Goal: Task Accomplishment & Management: Manage account settings

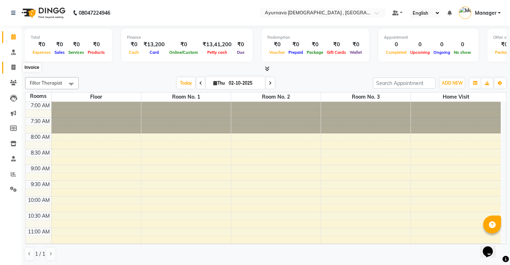
click at [11, 67] on span at bounding box center [13, 67] width 13 height 8
select select "service"
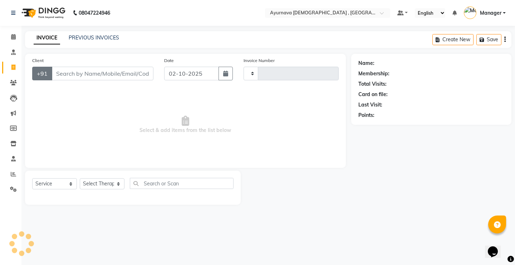
type input "1599"
select select "5587"
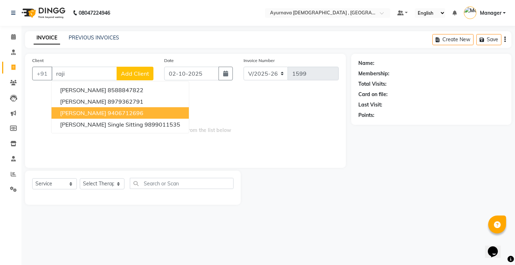
click at [89, 116] on button "[PERSON_NAME] 9406712696" at bounding box center [120, 112] width 137 height 11
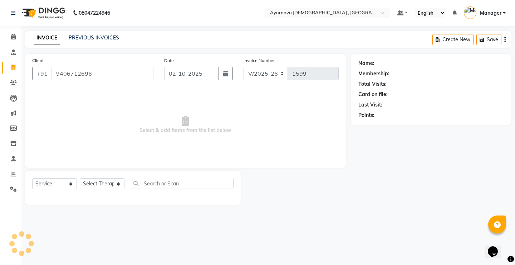
type input "9406712696"
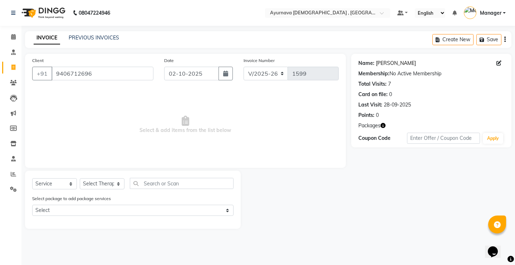
click at [398, 64] on link "[PERSON_NAME]" at bounding box center [396, 63] width 40 height 8
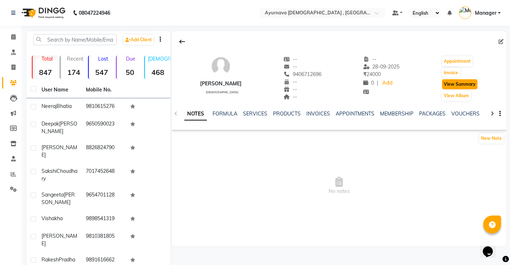
click at [474, 84] on button "View Summary" at bounding box center [459, 84] width 35 height 10
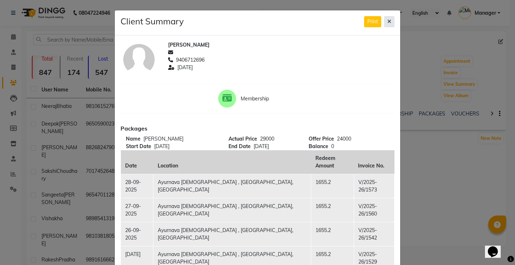
click at [384, 18] on button at bounding box center [389, 21] width 10 height 11
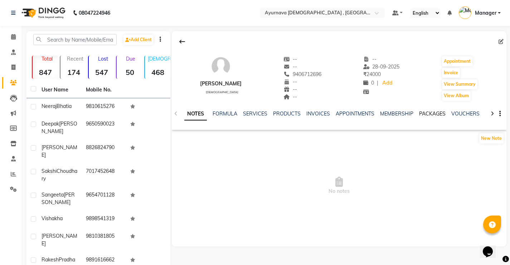
click at [428, 112] on link "PACKAGES" at bounding box center [432, 113] width 26 height 6
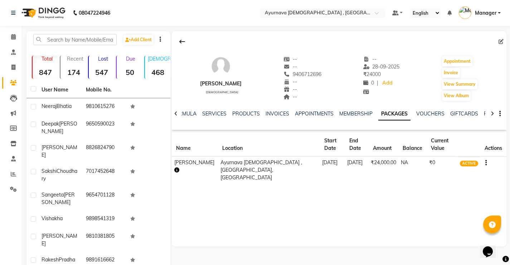
click at [178, 168] on icon "button" at bounding box center [176, 169] width 5 height 5
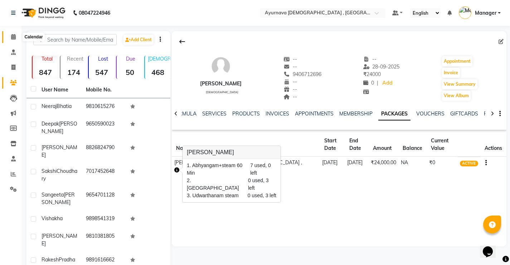
click at [9, 39] on span at bounding box center [13, 37] width 13 height 8
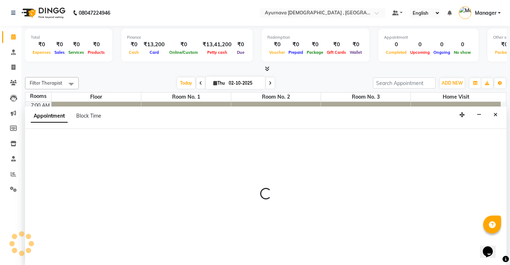
scroll to position [0, 0]
select select "495"
select select "tentative"
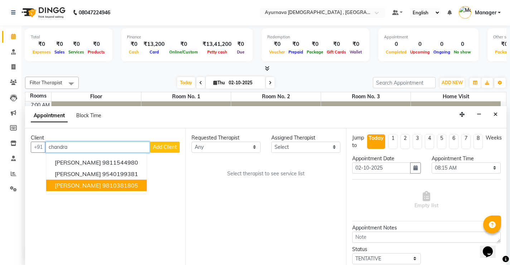
click at [125, 182] on ngb-highlight "9810381805" at bounding box center [120, 184] width 36 height 7
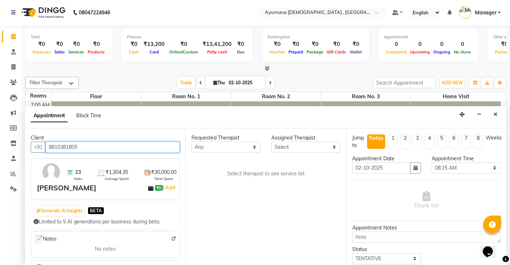
type input "9810381805"
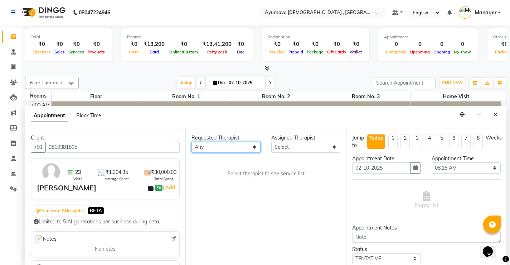
click at [249, 142] on select "Any Abhinav Anjali Anjali kalka ji ASHMITA Dileep Dr Arathy S Dr Reshma Dr. Saj…" at bounding box center [225, 146] width 69 height 11
select select "83764"
click at [191, 141] on select "Any Abhinav Anjali Anjali kalka ji ASHMITA Dileep Dr Arathy S Dr Reshma Dr. Saj…" at bounding box center [225, 146] width 69 height 11
select select "83764"
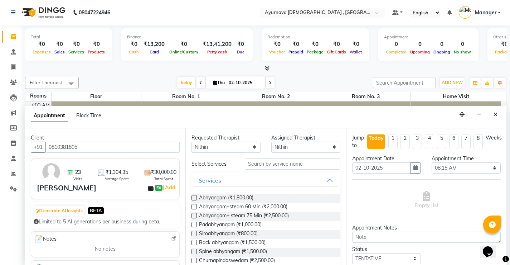
click at [194, 206] on label at bounding box center [193, 206] width 5 height 5
click at [194, 206] on input "checkbox" at bounding box center [193, 207] width 5 height 5
checkbox input "true"
select select "2652"
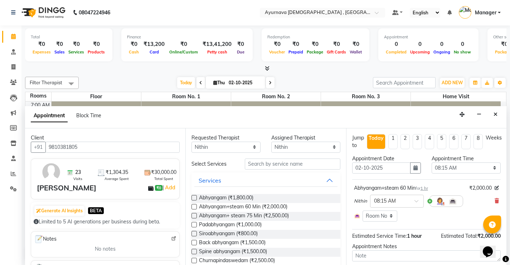
checkbox input "false"
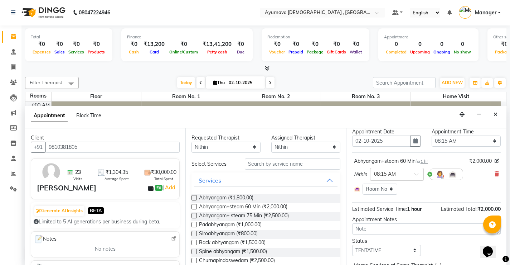
scroll to position [63, 0]
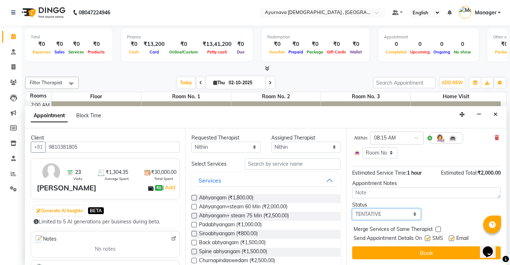
click at [394, 212] on select "Select TENTATIVE CONFIRM CHECK-IN UPCOMING" at bounding box center [386, 213] width 69 height 11
select select "upcoming"
click at [352, 208] on select "Select TENTATIVE CONFIRM CHECK-IN UPCOMING" at bounding box center [386, 213] width 69 height 11
drag, startPoint x: 428, startPoint y: 238, endPoint x: 441, endPoint y: 238, distance: 13.2
click at [428, 238] on label at bounding box center [427, 237] width 5 height 5
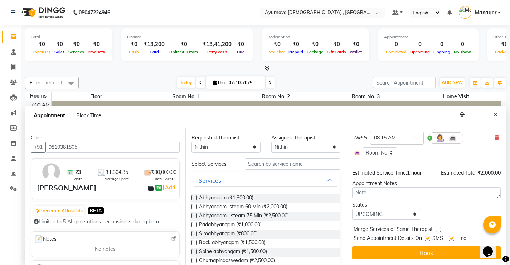
click at [428, 238] on input "checkbox" at bounding box center [427, 238] width 5 height 5
checkbox input "false"
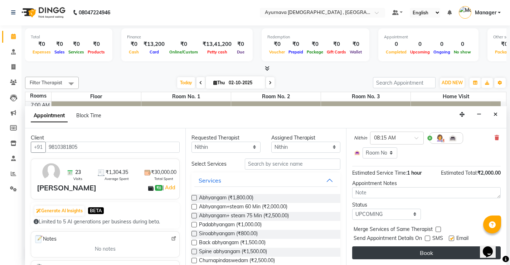
drag, startPoint x: 452, startPoint y: 237, endPoint x: 451, endPoint y: 249, distance: 11.9
click at [451, 238] on label at bounding box center [451, 237] width 5 height 5
click at [451, 238] on input "checkbox" at bounding box center [451, 238] width 5 height 5
checkbox input "false"
click at [450, 251] on button "Book" at bounding box center [426, 252] width 149 height 13
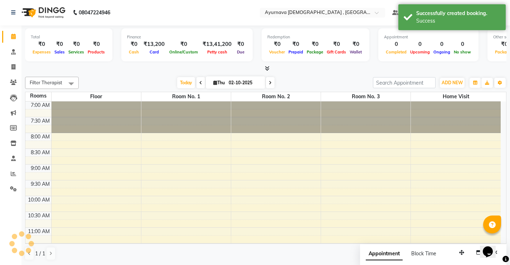
scroll to position [0, 0]
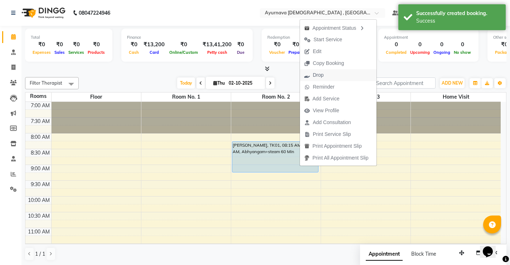
click at [325, 78] on span "Drop" at bounding box center [314, 75] width 28 height 12
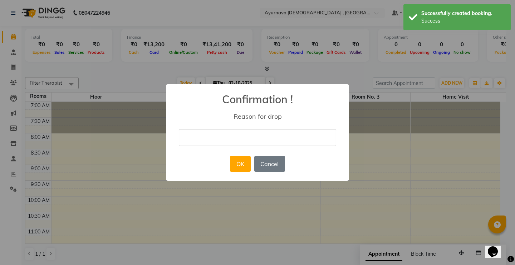
click at [234, 142] on input "text" at bounding box center [257, 137] width 157 height 17
type input "Busy"
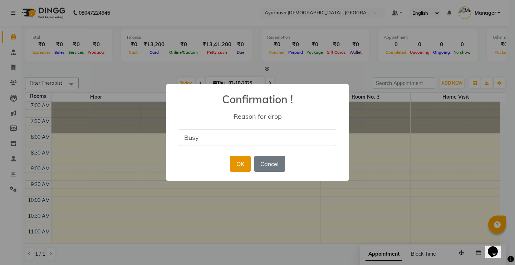
click at [246, 170] on button "OK" at bounding box center [240, 164] width 20 height 16
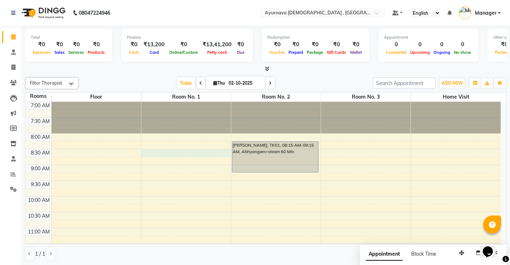
select select "510"
select select "tentative"
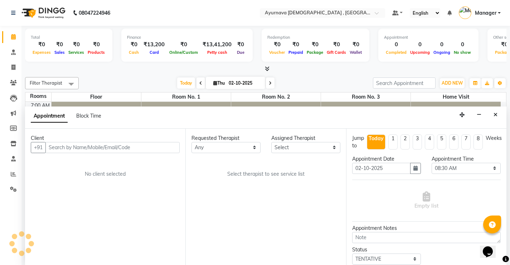
scroll to position [0, 0]
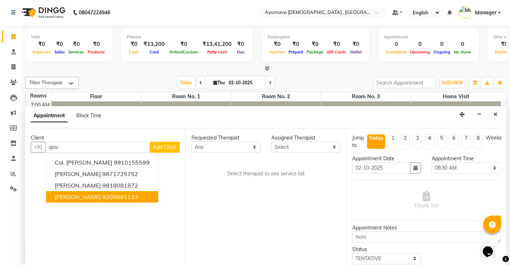
click at [113, 197] on button "Ajay Pratap singh Trt 9205691133" at bounding box center [102, 196] width 112 height 11
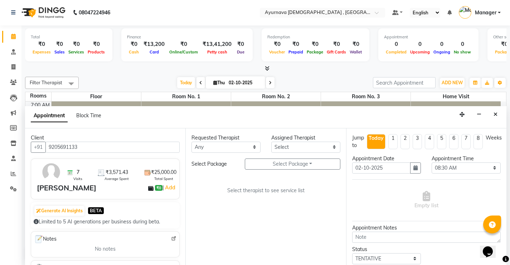
type input "9205691133"
click at [252, 145] on select "Any Abhinav Anjali Anjali kalka ji ASHMITA Dileep Dr Arathy S Dr Reshma Dr. Saj…" at bounding box center [225, 146] width 69 height 11
select select "83764"
click at [191, 141] on select "Any Abhinav Anjali Anjali kalka ji ASHMITA Dileep Dr Arathy S Dr Reshma Dr. Saj…" at bounding box center [225, 146] width 69 height 11
select select "83764"
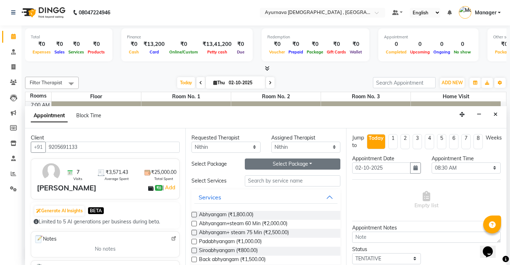
click at [276, 164] on button "Select Package Toggle Dropdown" at bounding box center [293, 163] width 96 height 11
click at [274, 179] on li "Ajay Pratap Singh" at bounding box center [273, 178] width 57 height 10
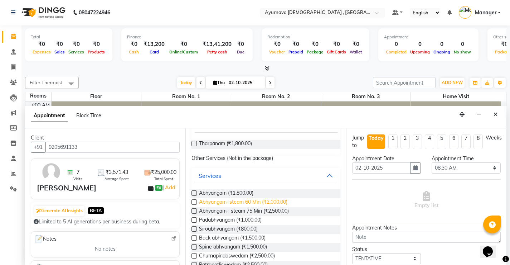
scroll to position [72, 0]
click at [196, 144] on label at bounding box center [193, 142] width 5 height 5
click at [196, 144] on input "checkbox" at bounding box center [193, 143] width 5 height 5
checkbox input "true"
select select "2651"
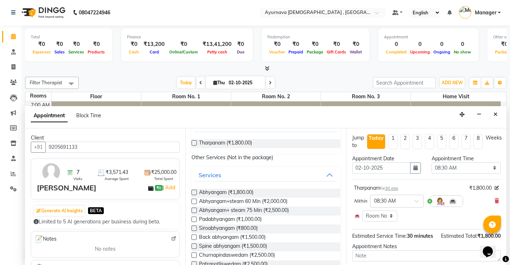
checkbox input "false"
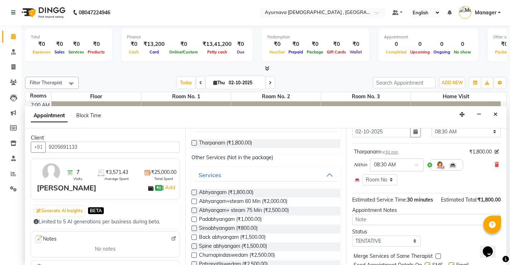
scroll to position [71, 0]
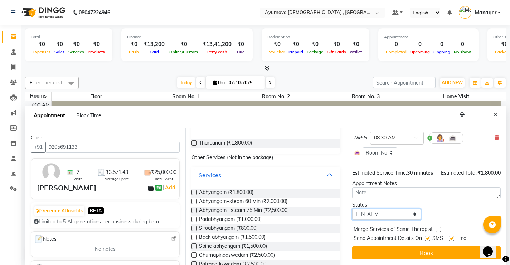
click at [414, 215] on select "Select TENTATIVE CONFIRM CHECK-IN UPCOMING" at bounding box center [386, 213] width 69 height 11
select select "upcoming"
click at [352, 208] on select "Select TENTATIVE CONFIRM CHECK-IN UPCOMING" at bounding box center [386, 213] width 69 height 11
click at [429, 237] on label at bounding box center [427, 237] width 5 height 5
click at [429, 237] on input "checkbox" at bounding box center [427, 238] width 5 height 5
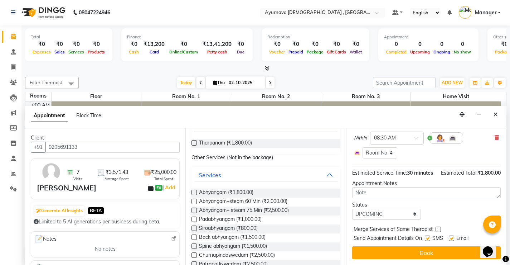
checkbox input "false"
click at [451, 237] on label at bounding box center [451, 237] width 5 height 5
click at [451, 237] on input "checkbox" at bounding box center [451, 238] width 5 height 5
checkbox input "false"
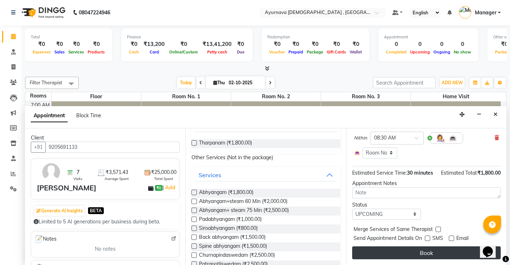
click at [446, 248] on button "Book" at bounding box center [426, 252] width 149 height 13
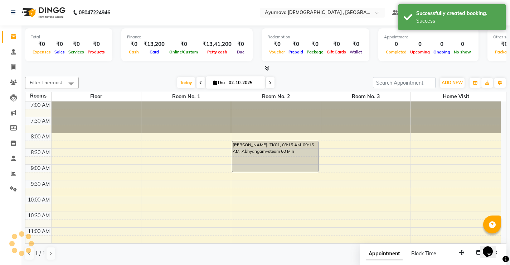
scroll to position [0, 0]
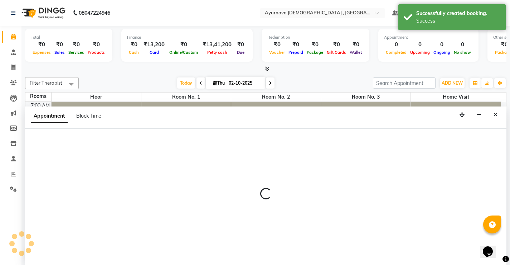
scroll to position [0, 0]
select select "510"
select select "tentative"
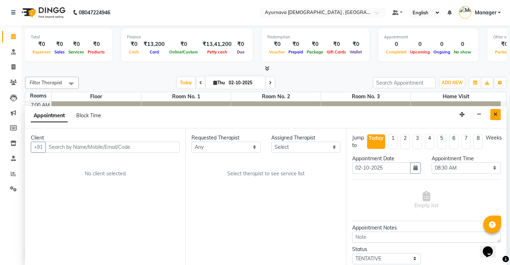
click at [493, 114] on button "Close" at bounding box center [495, 114] width 10 height 11
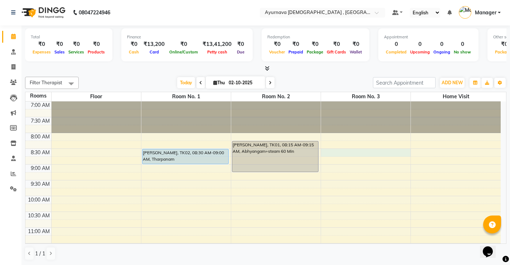
select select "510"
select select "tentative"
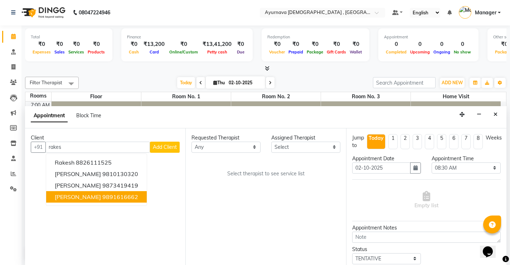
click at [131, 202] on ngb-typeahead-window "Rakesh 8826111525 Rakesh Gupta 9810130320 Rakesh Anand 9873419419 Rakesh Pradha…" at bounding box center [96, 179] width 101 height 52
click at [131, 198] on ngb-highlight "9891616662" at bounding box center [120, 196] width 36 height 7
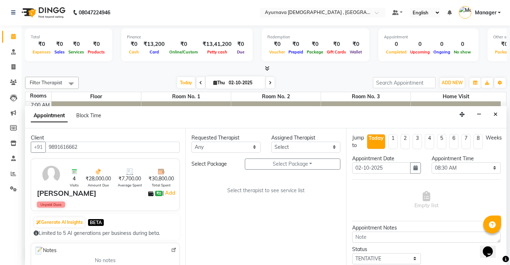
type input "9891616662"
click at [224, 153] on div "Requested Therapist Any Abhinav Anjali Anjali kalka ji ASHMITA Dileep Dr Arathy…" at bounding box center [265, 196] width 160 height 136
click at [228, 149] on select "Any Abhinav Anjali Anjali kalka ji ASHMITA Dileep Dr Arathy S Dr Reshma Dr. Saj…" at bounding box center [225, 146] width 69 height 11
select select "83763"
click at [191, 141] on select "Any Abhinav Anjali Anjali kalka ji ASHMITA Dileep Dr Arathy S Dr Reshma Dr. Saj…" at bounding box center [225, 146] width 69 height 11
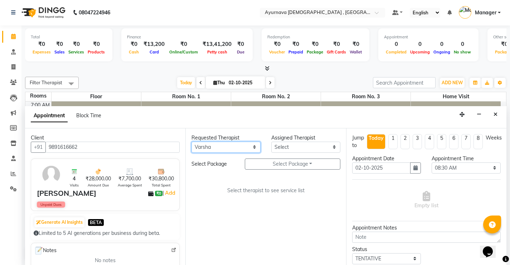
select select "83763"
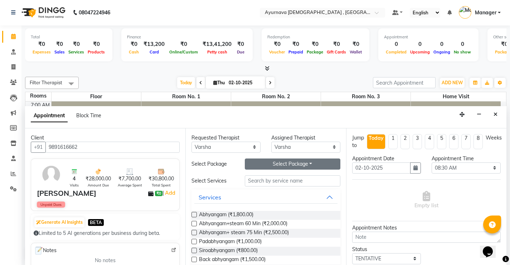
click at [284, 163] on button "Select Package Toggle Dropdown" at bounding box center [293, 163] width 96 height 11
click at [320, 182] on input "text" at bounding box center [293, 180] width 96 height 11
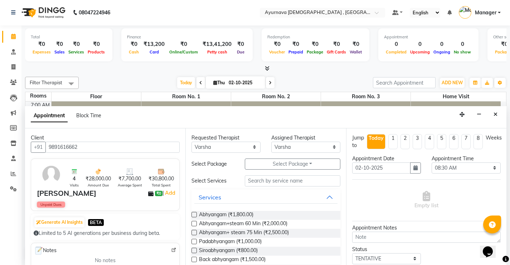
click at [194, 224] on label at bounding box center [193, 222] width 5 height 5
click at [194, 224] on input "checkbox" at bounding box center [193, 224] width 5 height 5
checkbox input "true"
select select "2653"
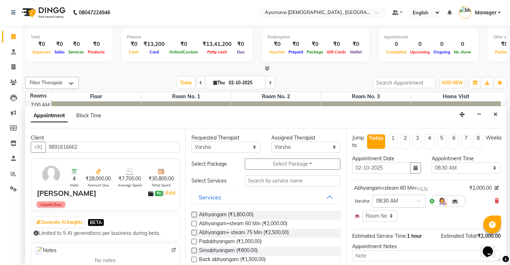
checkbox input "false"
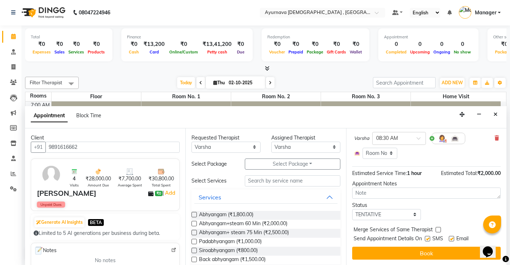
scroll to position [63, 0]
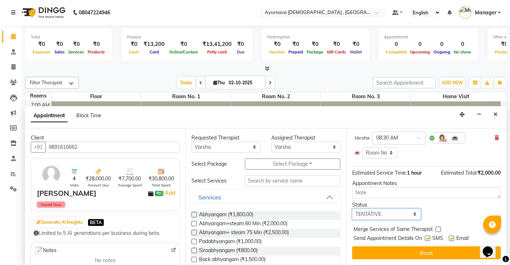
click at [402, 214] on select "Select TENTATIVE CONFIRM CHECK-IN UPCOMING" at bounding box center [386, 213] width 69 height 11
select select "upcoming"
click at [352, 208] on select "Select TENTATIVE CONFIRM CHECK-IN UPCOMING" at bounding box center [386, 213] width 69 height 11
click at [425, 238] on label at bounding box center [427, 237] width 5 height 5
click at [425, 238] on input "checkbox" at bounding box center [427, 238] width 5 height 5
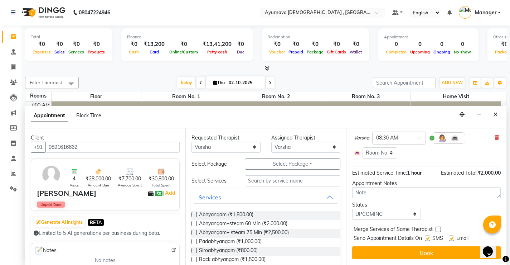
checkbox input "false"
click at [452, 239] on label at bounding box center [451, 237] width 5 height 5
click at [452, 239] on input "checkbox" at bounding box center [451, 238] width 5 height 5
checkbox input "false"
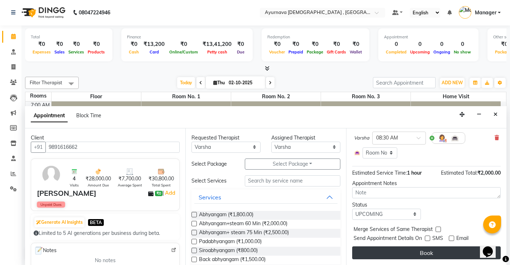
click at [448, 253] on button "Book" at bounding box center [426, 252] width 149 height 13
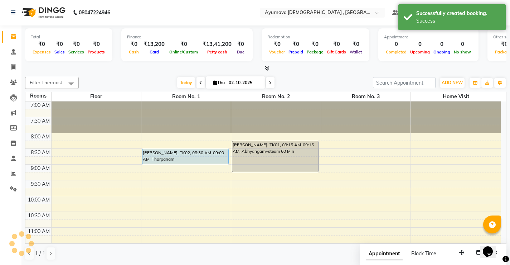
scroll to position [0, 0]
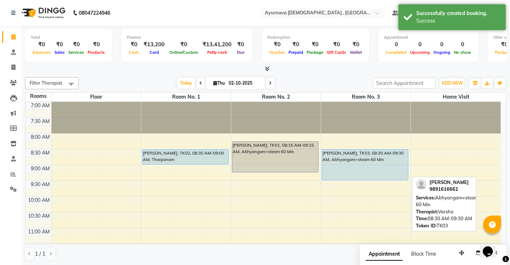
click at [351, 156] on div "Rakesh Pradhan, TK03, 08:30 AM-09:30 AM, Abhyangam+steam 60 Min" at bounding box center [365, 164] width 86 height 30
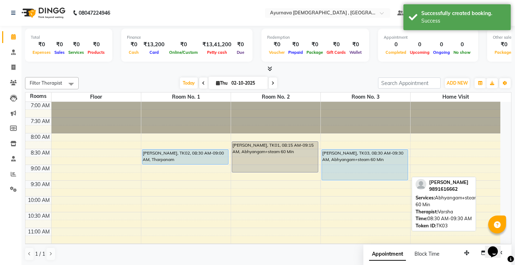
select select "5"
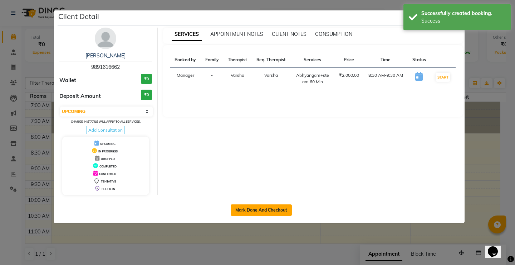
click at [266, 209] on button "Mark Done And Checkout" at bounding box center [261, 209] width 61 height 11
select select "service"
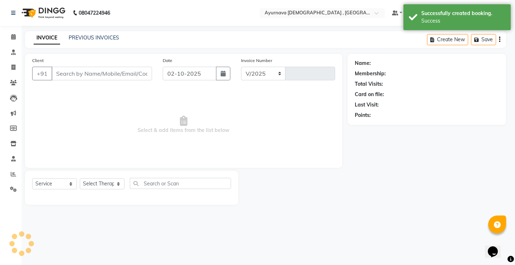
select select "5587"
type input "1599"
type input "9891616662"
select select "83763"
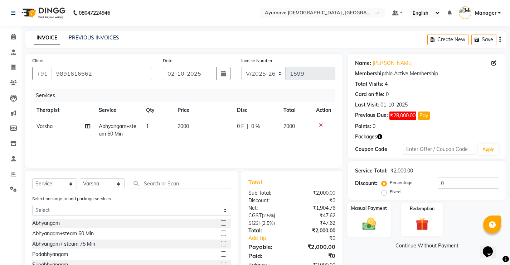
click at [374, 218] on img at bounding box center [369, 222] width 22 height 15
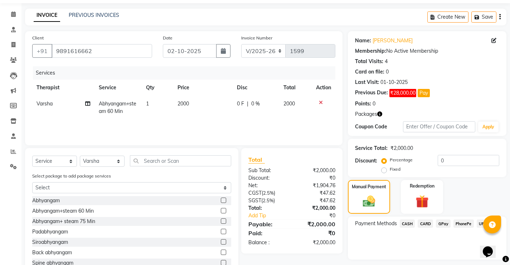
scroll to position [46, 0]
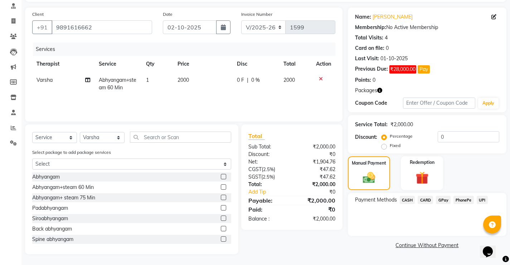
click at [482, 200] on span "UPI" at bounding box center [482, 199] width 11 height 8
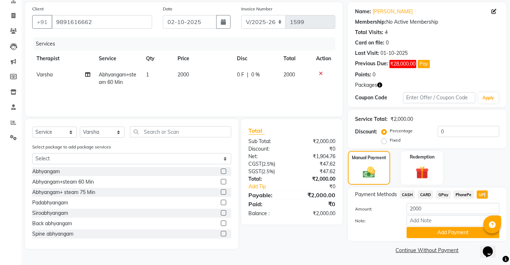
scroll to position [53, 0]
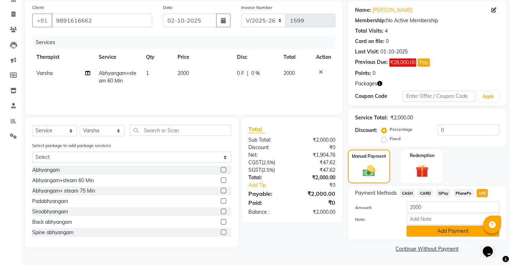
click at [453, 233] on button "Add Payment" at bounding box center [453, 230] width 93 height 11
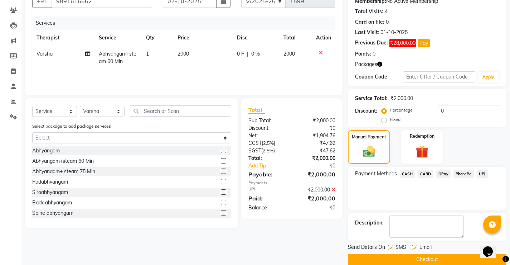
scroll to position [83, 0]
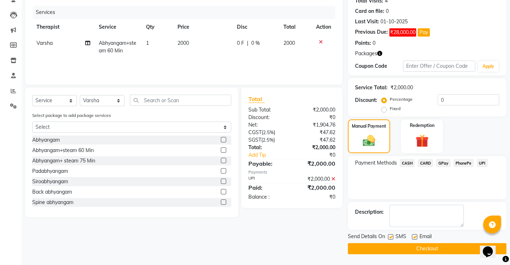
click at [414, 237] on label at bounding box center [414, 236] width 5 height 5
click at [414, 237] on input "checkbox" at bounding box center [414, 236] width 5 height 5
checkbox input "false"
click at [391, 237] on label at bounding box center [390, 236] width 5 height 5
click at [391, 237] on input "checkbox" at bounding box center [390, 236] width 5 height 5
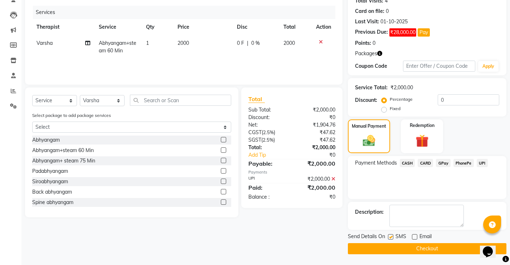
checkbox input "false"
click at [388, 246] on button "Checkout" at bounding box center [427, 248] width 159 height 11
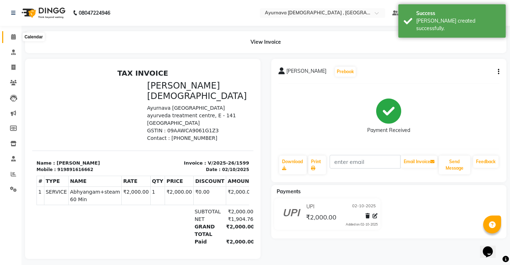
click at [13, 40] on span at bounding box center [13, 37] width 13 height 8
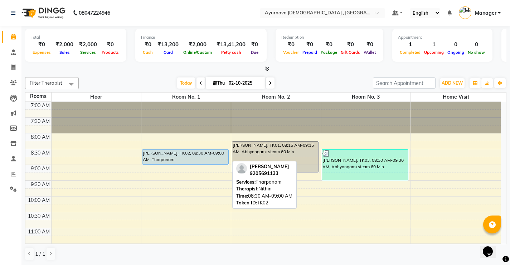
click at [183, 158] on div "Ajay Pratap singh Trt, TK02, 08:30 AM-09:00 AM, Tharpanam" at bounding box center [185, 156] width 86 height 15
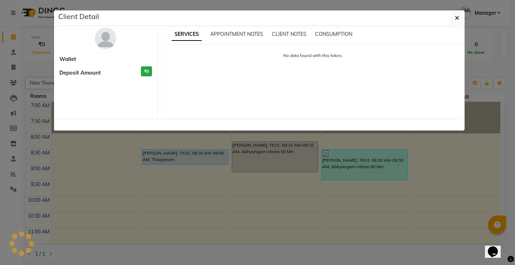
select select "5"
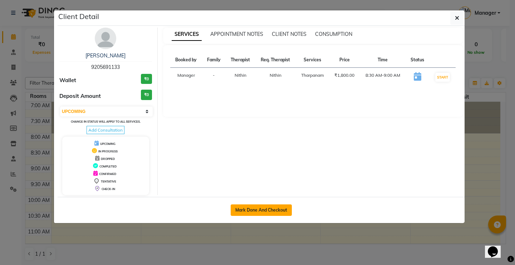
click at [242, 209] on button "Mark Done And Checkout" at bounding box center [261, 209] width 61 height 11
select select "service"
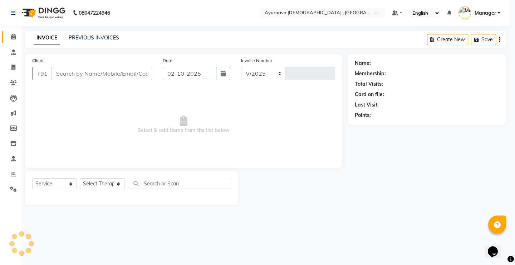
select select "5587"
type input "1600"
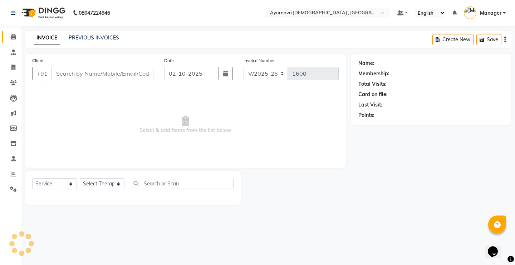
type input "9205691133"
select select "83764"
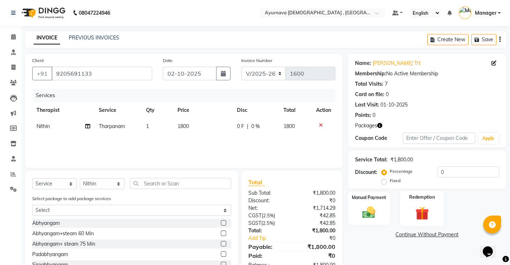
click at [413, 194] on label "Redemption" at bounding box center [422, 196] width 26 height 7
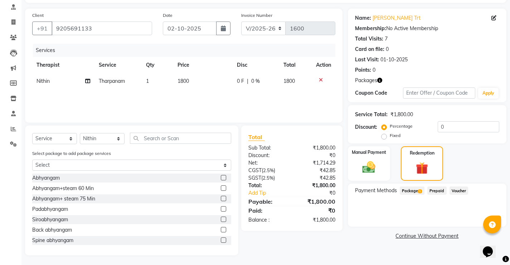
scroll to position [46, 0]
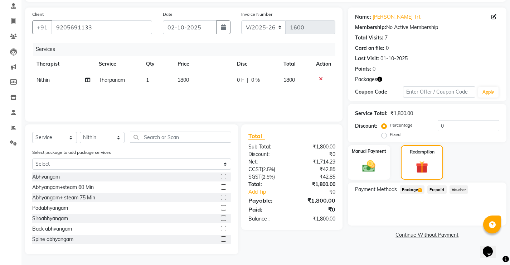
click at [418, 188] on span "Package 1" at bounding box center [412, 189] width 25 height 8
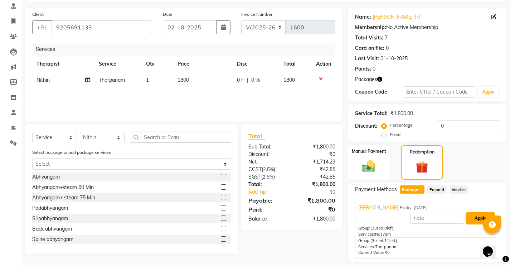
click at [485, 217] on button "Apply" at bounding box center [481, 218] width 30 height 12
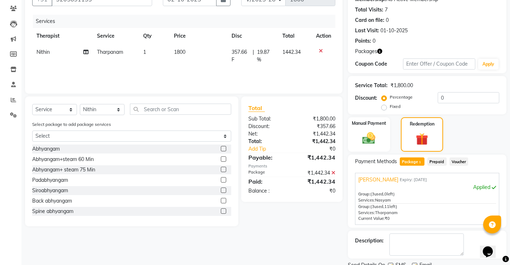
scroll to position [103, 0]
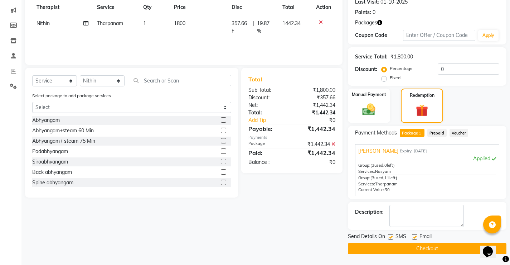
click at [415, 237] on label at bounding box center [414, 236] width 5 height 5
click at [415, 237] on input "checkbox" at bounding box center [414, 236] width 5 height 5
checkbox input "false"
click at [393, 235] on label at bounding box center [390, 236] width 5 height 5
click at [393, 235] on input "checkbox" at bounding box center [390, 236] width 5 height 5
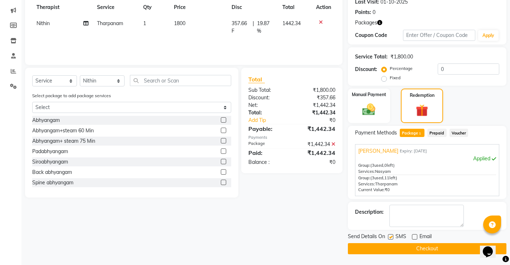
checkbox input "false"
click at [397, 244] on button "Checkout" at bounding box center [427, 248] width 159 height 11
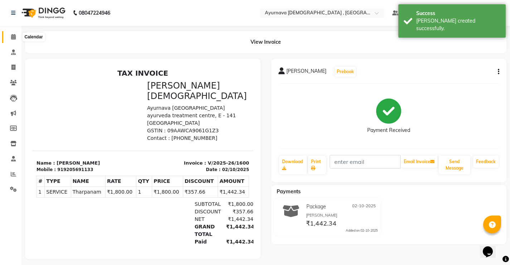
click at [13, 35] on icon at bounding box center [13, 36] width 5 height 5
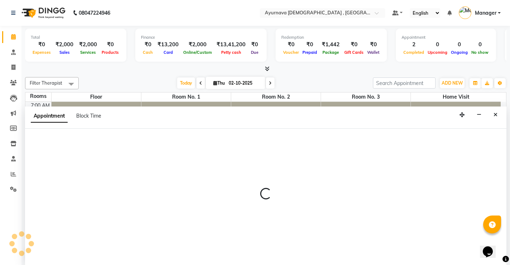
scroll to position [0, 0]
select select "525"
select select "tentative"
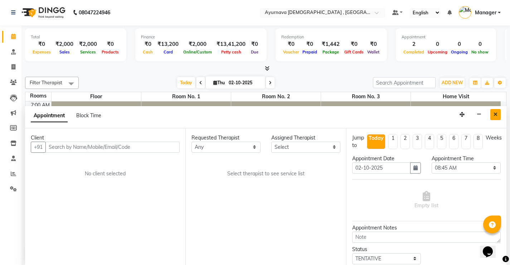
click at [497, 117] on button "Close" at bounding box center [495, 114] width 10 height 11
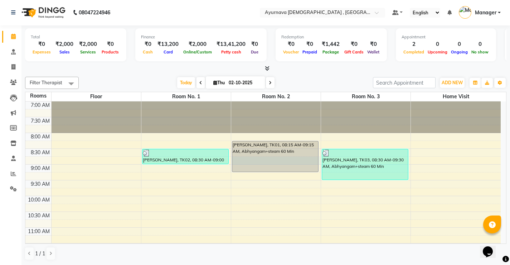
select select "525"
select select "tentative"
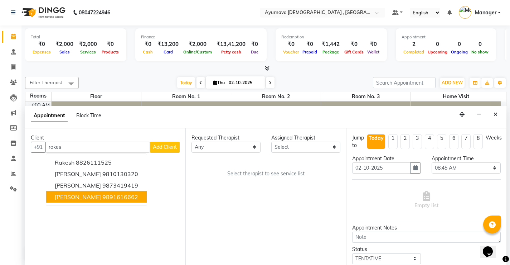
click at [112, 198] on ngb-highlight "9891616662" at bounding box center [120, 196] width 36 height 7
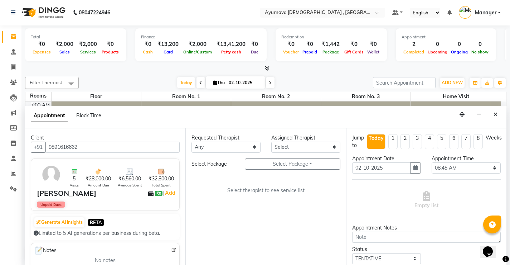
type input "9891616662"
click at [241, 148] on select "Any Abhinav Anjali Anjali kalka ji ASHMITA Dileep Dr Arathy S Dr Reshma Dr. Saj…" at bounding box center [225, 146] width 69 height 11
select select "91755"
click at [191, 141] on select "Any Abhinav Anjali Anjali kalka ji ASHMITA Dileep Dr Arathy S Dr Reshma Dr. Saj…" at bounding box center [225, 146] width 69 height 11
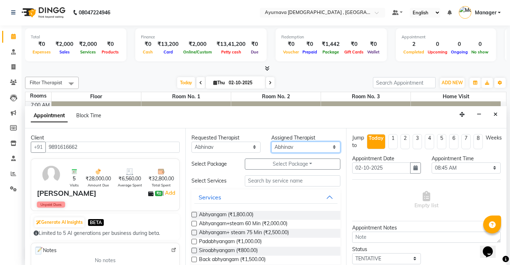
click at [304, 146] on select "Select Abhinav Anjali Anjali kalka ji ASHMITA Dileep Dr Arathy S Dr Reshma Dr. …" at bounding box center [305, 146] width 69 height 11
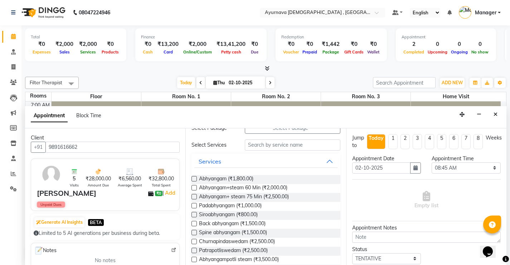
scroll to position [0, 0]
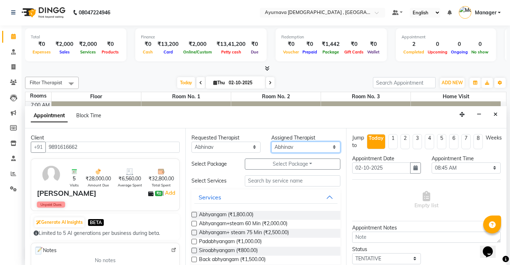
click at [323, 146] on select "Select Abhinav Anjali Anjali kalka ji ASHMITA Dileep Dr Arathy S Dr Reshma Dr. …" at bounding box center [305, 146] width 69 height 11
select select "91756"
click at [271, 141] on select "Select Abhinav Anjali Anjali kalka ji ASHMITA Dileep Dr Arathy S Dr Reshma Dr. …" at bounding box center [305, 146] width 69 height 11
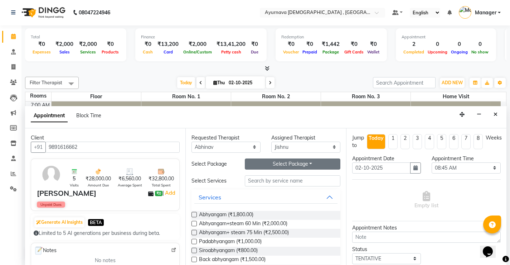
click at [277, 166] on button "Select Package Toggle Dropdown" at bounding box center [293, 163] width 96 height 11
click at [277, 181] on li "Rakesh Pradhan" at bounding box center [273, 178] width 57 height 10
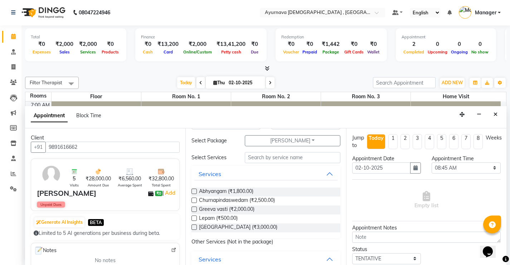
scroll to position [36, 0]
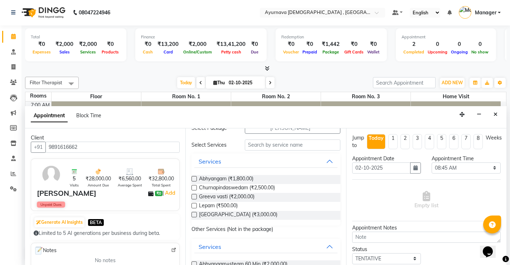
click at [194, 180] on label at bounding box center [193, 178] width 5 height 5
click at [194, 180] on input "checkbox" at bounding box center [193, 179] width 5 height 5
checkbox input "true"
select select "2652"
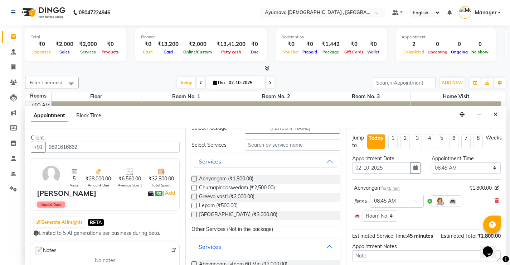
checkbox input "false"
click at [194, 197] on label at bounding box center [193, 196] width 5 height 5
click at [194, 197] on input "checkbox" at bounding box center [193, 197] width 5 height 5
checkbox input "true"
select select "2652"
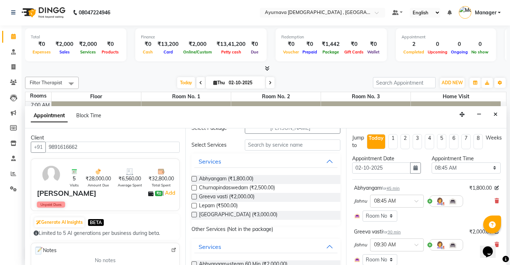
checkbox input "false"
click at [194, 188] on label at bounding box center [193, 187] width 5 height 5
click at [194, 188] on input "checkbox" at bounding box center [193, 188] width 5 height 5
checkbox input "true"
select select "2652"
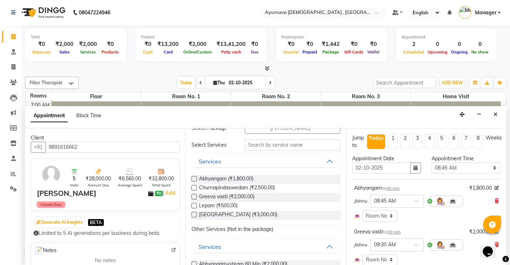
checkbox input "false"
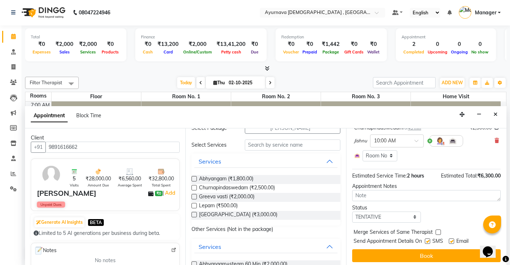
scroll to position [150, 0]
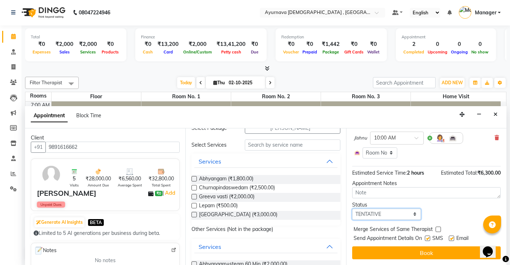
click at [409, 214] on select "Select TENTATIVE CONFIRM CHECK-IN UPCOMING" at bounding box center [386, 213] width 69 height 11
select select "upcoming"
click at [352, 208] on select "Select TENTATIVE CONFIRM CHECK-IN UPCOMING" at bounding box center [386, 213] width 69 height 11
click at [428, 238] on label at bounding box center [427, 237] width 5 height 5
click at [428, 238] on input "checkbox" at bounding box center [427, 238] width 5 height 5
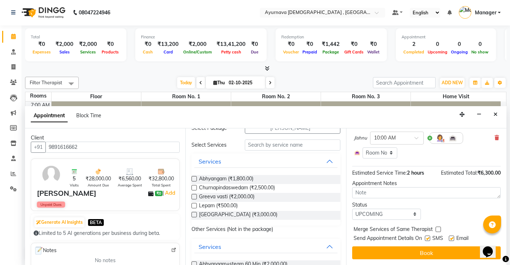
checkbox input "false"
click at [453, 237] on label at bounding box center [451, 237] width 5 height 5
click at [453, 237] on input "checkbox" at bounding box center [451, 238] width 5 height 5
checkbox input "false"
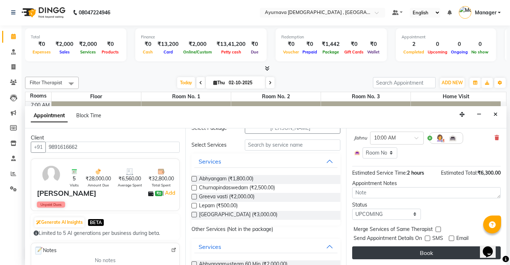
click at [445, 251] on button "Book" at bounding box center [426, 252] width 149 height 13
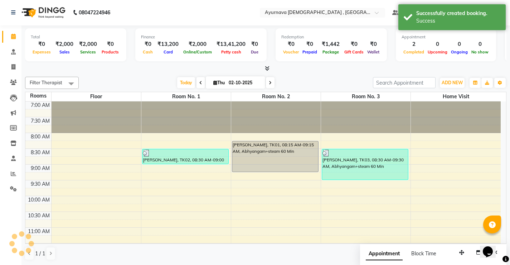
scroll to position [0, 0]
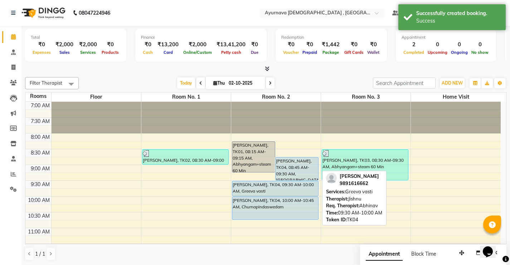
click at [297, 195] on div at bounding box center [275, 195] width 86 height 3
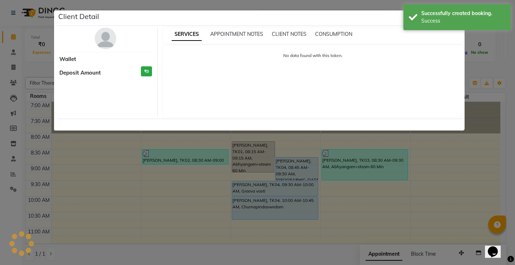
select select "5"
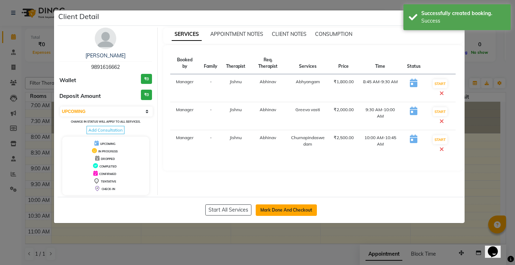
click at [286, 210] on button "Mark Done And Checkout" at bounding box center [286, 209] width 61 height 11
select select "service"
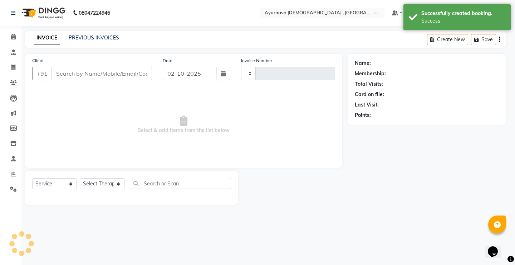
type input "1601"
select select "5587"
type input "9891616662"
select select "91756"
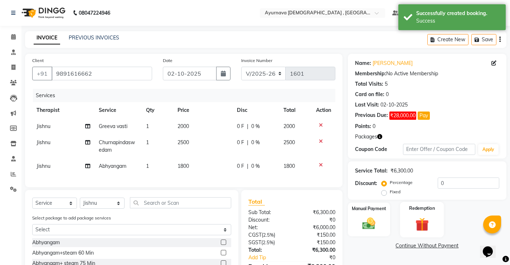
click at [414, 212] on div "Redemption" at bounding box center [422, 219] width 44 height 35
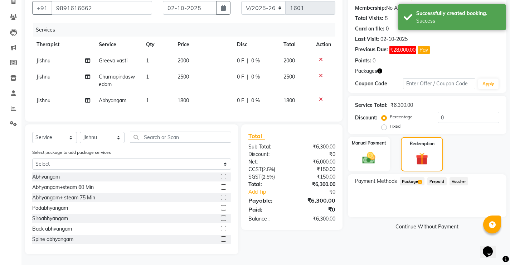
scroll to position [71, 0]
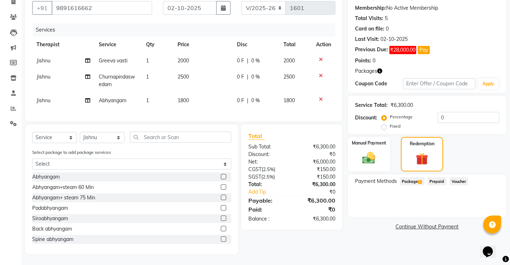
click at [410, 178] on span "Package 1" at bounding box center [412, 181] width 25 height 8
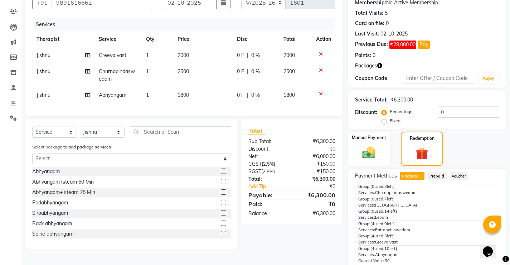
scroll to position [0, 0]
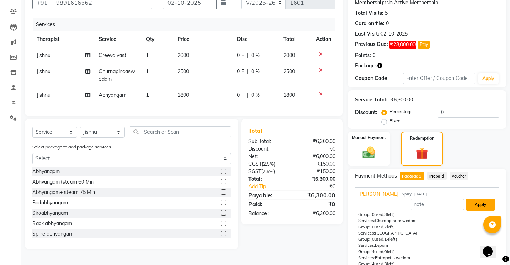
click at [477, 205] on button "Apply" at bounding box center [481, 204] width 30 height 12
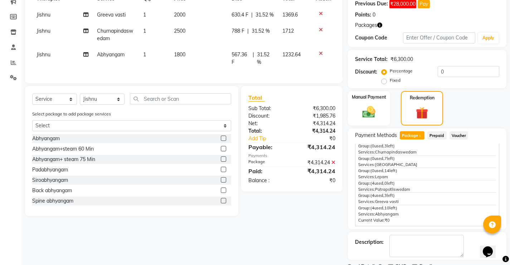
scroll to position [141, 0]
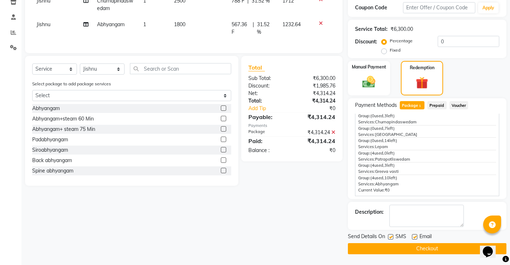
click at [415, 237] on label at bounding box center [414, 236] width 5 height 5
click at [415, 237] on input "checkbox" at bounding box center [414, 236] width 5 height 5
checkbox input "false"
click at [391, 237] on label at bounding box center [390, 236] width 5 height 5
click at [391, 237] on input "checkbox" at bounding box center [390, 236] width 5 height 5
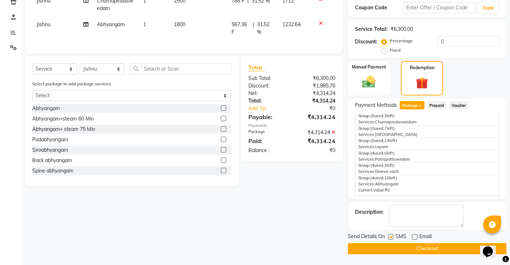
checkbox input "false"
click at [393, 247] on button "Checkout" at bounding box center [427, 248] width 159 height 11
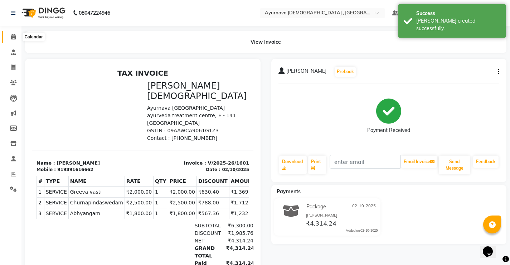
click at [13, 37] on icon at bounding box center [13, 36] width 5 height 5
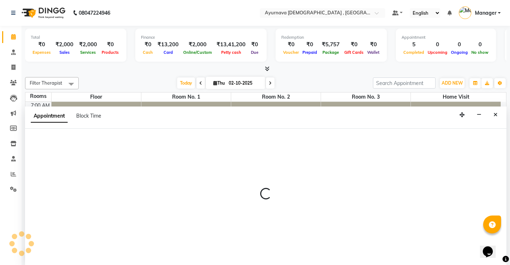
scroll to position [0, 0]
select select "630"
select select "tentative"
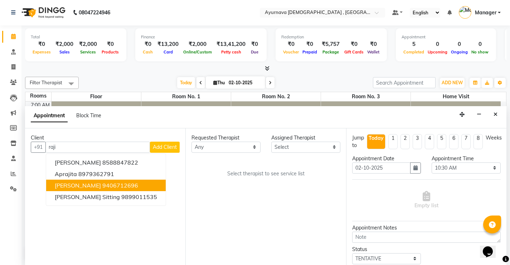
click at [111, 186] on ngb-highlight "9406712696" at bounding box center [120, 184] width 36 height 7
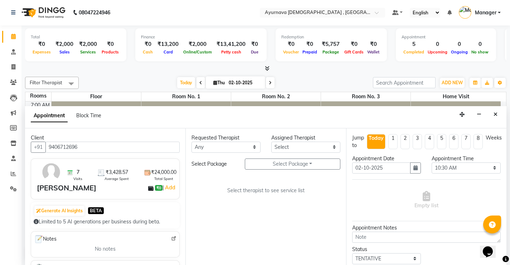
type input "9406712696"
click at [223, 148] on select "Any Abhinav Anjali Anjali kalka ji ASHMITA Dileep Dr Arathy S Dr Reshma Dr. Saj…" at bounding box center [225, 146] width 69 height 11
select select "83764"
click at [191, 141] on select "Any Abhinav Anjali Anjali kalka ji ASHMITA Dileep Dr Arathy S Dr Reshma Dr. Saj…" at bounding box center [225, 146] width 69 height 11
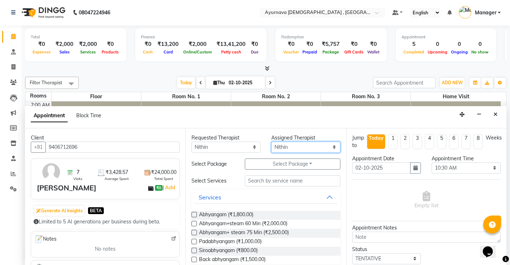
click at [274, 147] on select "Select Abhinav Anjali Anjali kalka ji ASHMITA Dileep Dr Arathy S Dr Reshma Dr. …" at bounding box center [305, 146] width 69 height 11
select select "91756"
click at [271, 141] on select "Select Abhinav Anjali Anjali kalka ji ASHMITA Dileep Dr Arathy S Dr Reshma Dr. …" at bounding box center [305, 146] width 69 height 11
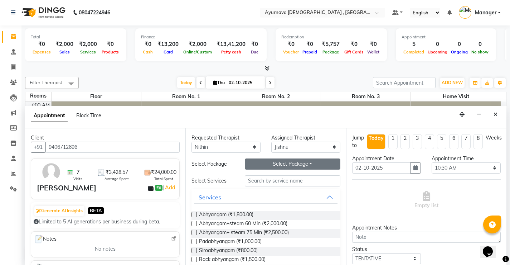
click at [291, 163] on button "Select Package Toggle Dropdown" at bounding box center [293, 163] width 96 height 11
click at [281, 180] on li "[PERSON_NAME]" at bounding box center [273, 178] width 57 height 10
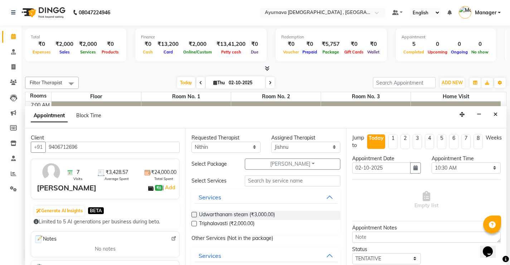
click at [195, 214] on label at bounding box center [193, 214] width 5 height 5
click at [195, 214] on input "checkbox" at bounding box center [193, 215] width 5 height 5
checkbox input "true"
select select "2651"
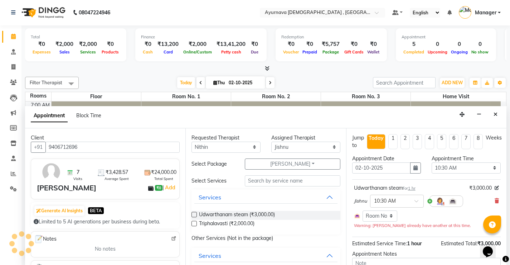
checkbox input "false"
click at [194, 222] on label at bounding box center [193, 222] width 5 height 5
click at [194, 222] on input "checkbox" at bounding box center [193, 224] width 5 height 5
checkbox input "true"
select select "2651"
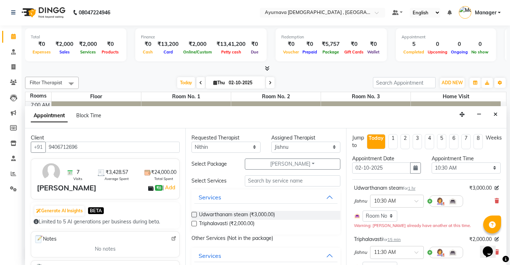
checkbox input "false"
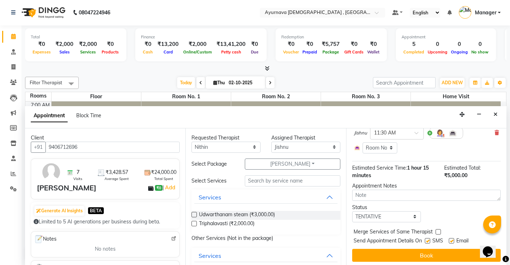
scroll to position [122, 0]
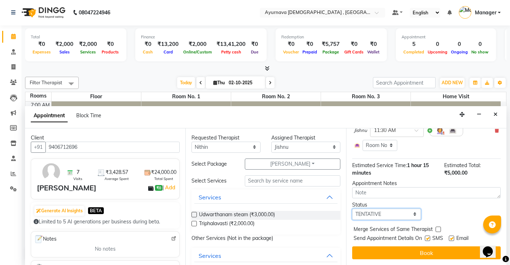
click at [407, 212] on select "Select TENTATIVE CONFIRM CHECK-IN UPCOMING" at bounding box center [386, 213] width 69 height 11
select select "upcoming"
click at [352, 208] on select "Select TENTATIVE CONFIRM CHECK-IN UPCOMING" at bounding box center [386, 213] width 69 height 11
click at [428, 238] on label at bounding box center [427, 237] width 5 height 5
click at [428, 238] on input "checkbox" at bounding box center [427, 238] width 5 height 5
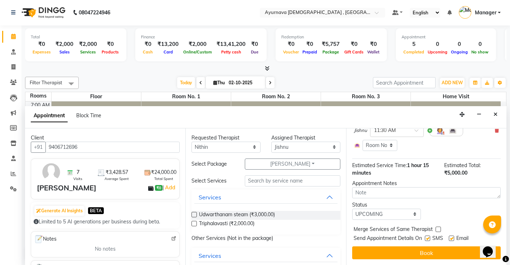
checkbox input "false"
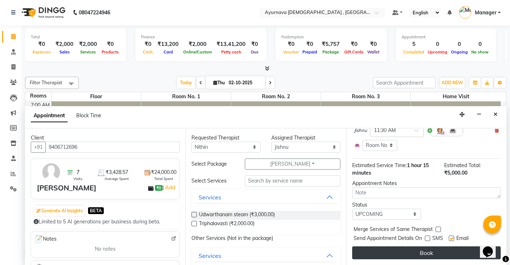
drag, startPoint x: 451, startPoint y: 238, endPoint x: 443, endPoint y: 257, distance: 20.3
click at [451, 238] on label at bounding box center [451, 237] width 5 height 5
click at [451, 238] on input "checkbox" at bounding box center [451, 238] width 5 height 5
checkbox input "false"
click at [443, 257] on button "Book" at bounding box center [426, 252] width 149 height 13
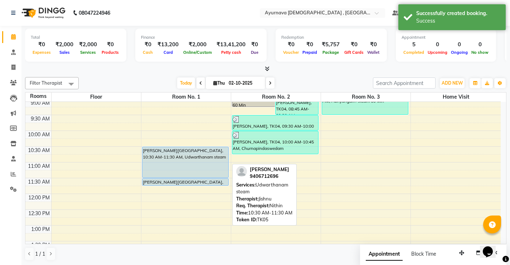
scroll to position [72, 0]
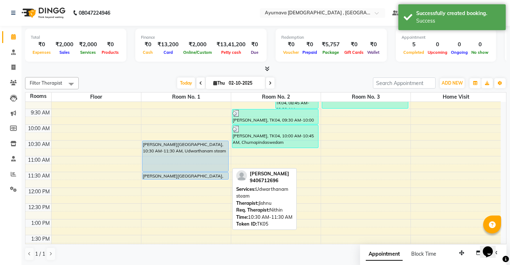
click at [202, 171] on div at bounding box center [185, 171] width 86 height 3
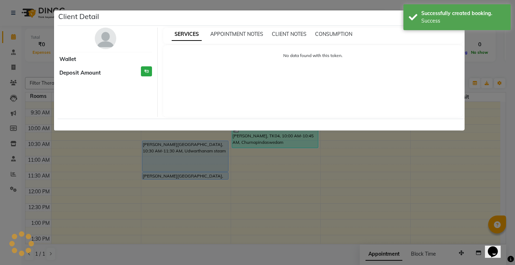
select select "5"
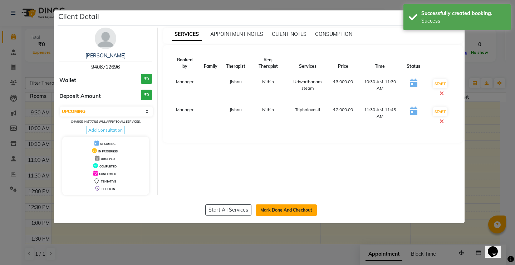
click at [260, 208] on button "Mark Done And Checkout" at bounding box center [286, 209] width 61 height 11
select select "service"
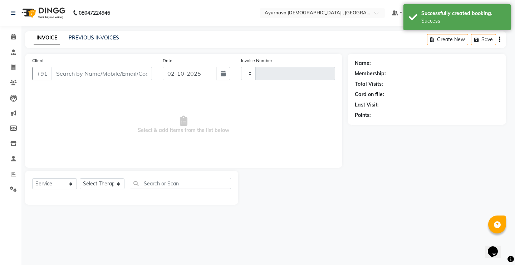
type input "1602"
select select "5587"
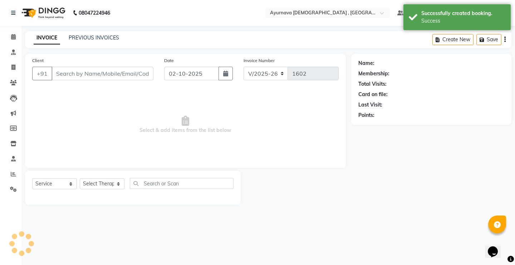
type input "9406712696"
select select "91756"
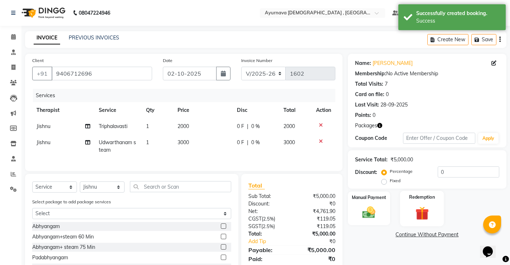
click at [416, 194] on label "Redemption" at bounding box center [422, 196] width 26 height 7
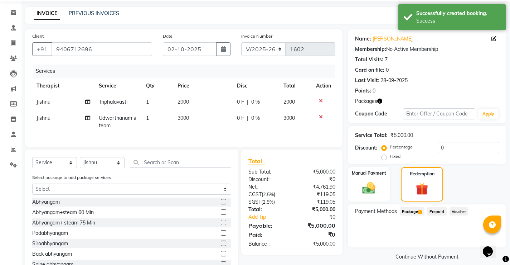
scroll to position [55, 0]
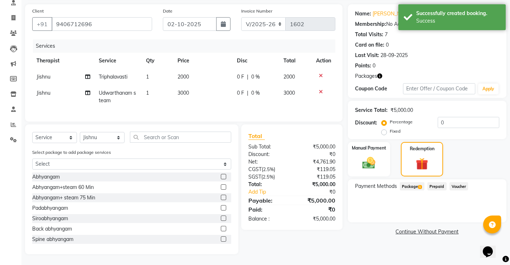
click at [413, 182] on span "Package 1" at bounding box center [412, 186] width 25 height 8
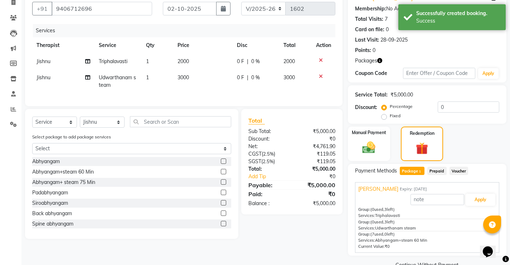
scroll to position [81, 0]
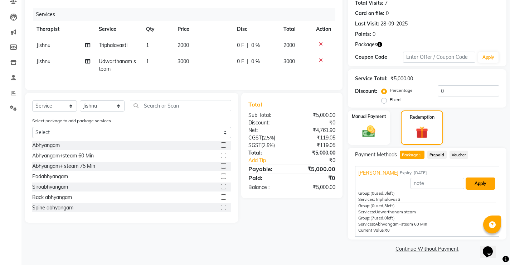
click at [477, 186] on button "Apply" at bounding box center [481, 183] width 30 height 12
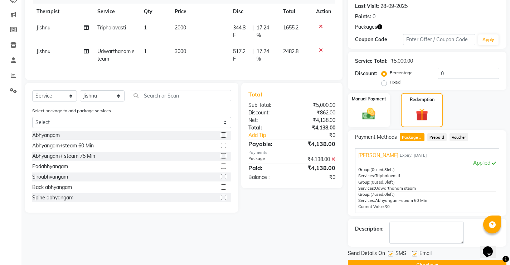
scroll to position [115, 0]
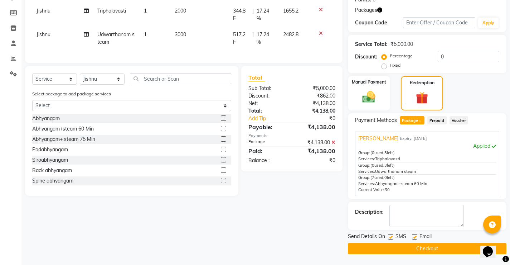
click at [414, 238] on label at bounding box center [414, 236] width 5 height 5
click at [414, 238] on input "checkbox" at bounding box center [414, 236] width 5 height 5
checkbox input "false"
click at [391, 237] on label at bounding box center [390, 236] width 5 height 5
click at [391, 237] on input "checkbox" at bounding box center [390, 236] width 5 height 5
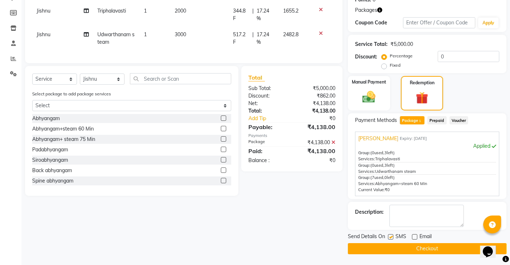
checkbox input "false"
click at [394, 248] on button "Checkout" at bounding box center [427, 248] width 159 height 11
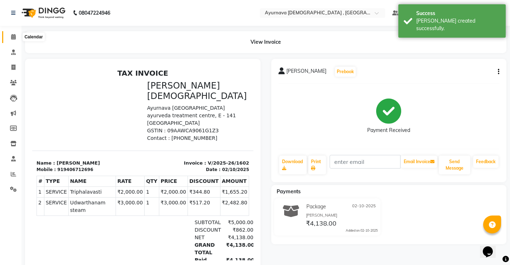
click at [10, 39] on span at bounding box center [13, 37] width 13 height 8
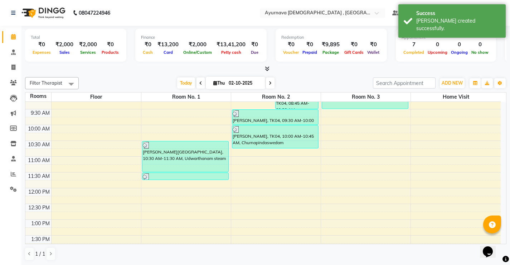
scroll to position [72, 0]
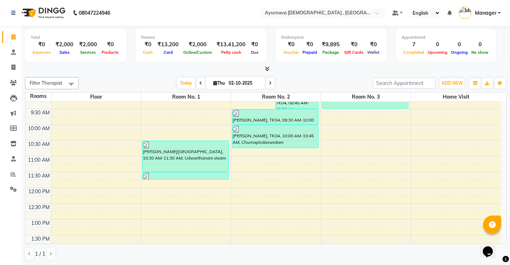
click at [145, 254] on div "1 / 1" at bounding box center [265, 254] width 481 height 14
click at [254, 160] on div "7:00 AM 7:30 AM 8:00 AM 8:30 AM 9:00 AM 9:30 AM 10:00 AM 10:30 AM 11:00 AM 11:3…" at bounding box center [262, 250] width 475 height 441
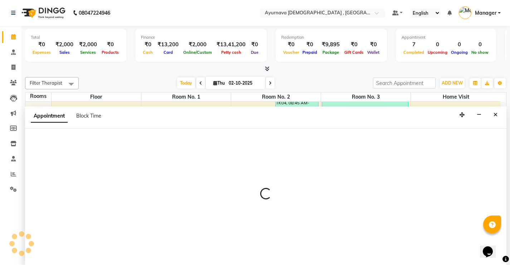
scroll to position [0, 0]
select select "tentative"
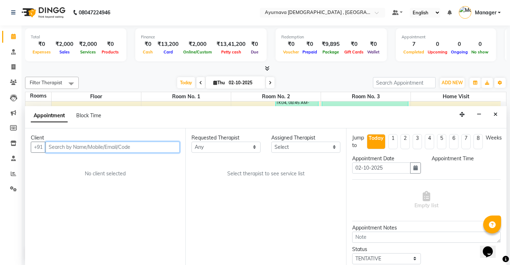
select select "660"
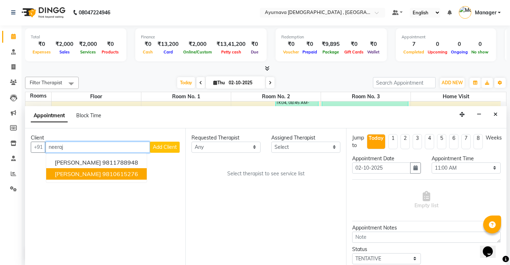
click at [101, 177] on button "Neeraj Bhatia 9810615276" at bounding box center [96, 173] width 101 height 11
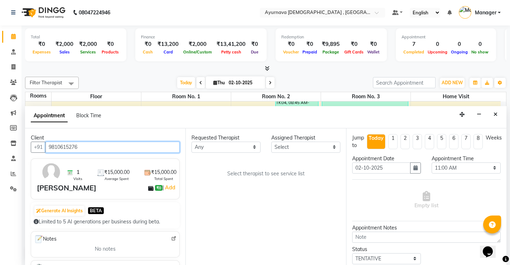
type input "9810615276"
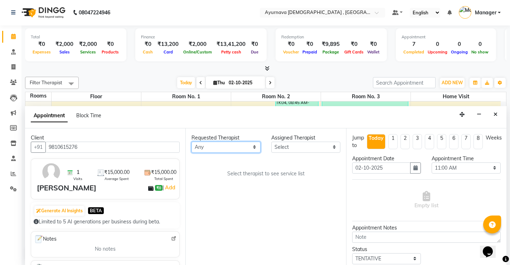
click at [238, 151] on select "Any Abhinav Anjali Anjali kalka ji ASHMITA Dileep Dr Arathy S Dr Reshma Dr. Saj…" at bounding box center [225, 146] width 69 height 11
select select "91755"
click at [191, 141] on select "Any Abhinav Anjali Anjali kalka ji ASHMITA Dileep Dr Arathy S Dr Reshma Dr. Saj…" at bounding box center [225, 146] width 69 height 11
select select "91755"
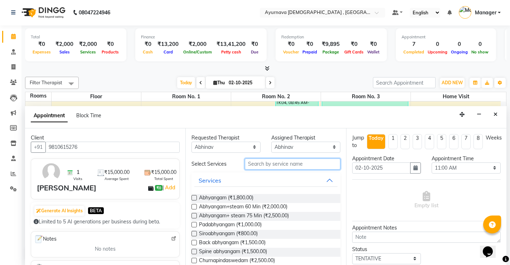
click at [275, 167] on input "text" at bounding box center [293, 163] width 96 height 11
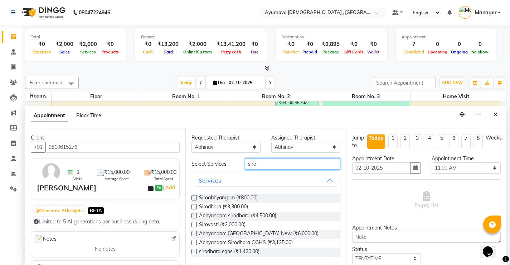
type input "siro"
click at [193, 217] on label at bounding box center [193, 215] width 5 height 5
click at [193, 217] on input "checkbox" at bounding box center [193, 216] width 5 height 5
checkbox input "true"
select select "2652"
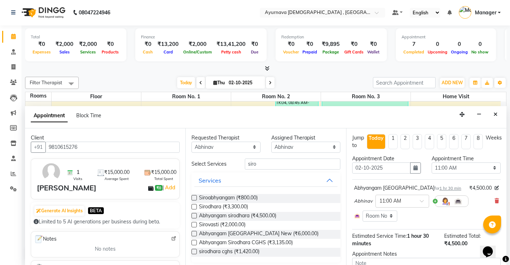
checkbox input "false"
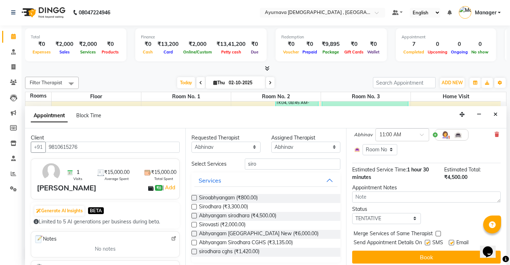
scroll to position [71, 0]
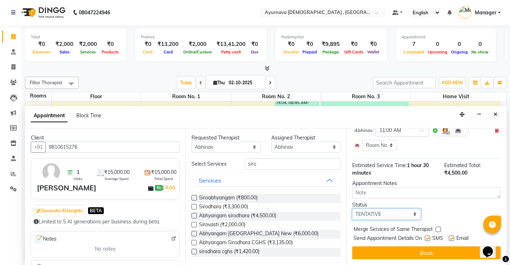
click at [411, 215] on select "Select TENTATIVE CONFIRM CHECK-IN UPCOMING" at bounding box center [386, 213] width 69 height 11
select select "upcoming"
click at [352, 208] on select "Select TENTATIVE CONFIRM CHECK-IN UPCOMING" at bounding box center [386, 213] width 69 height 11
click at [426, 239] on label at bounding box center [427, 237] width 5 height 5
click at [426, 239] on input "checkbox" at bounding box center [427, 238] width 5 height 5
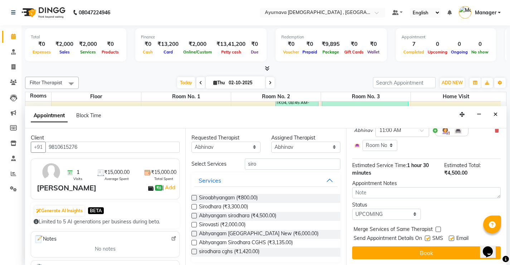
checkbox input "false"
click at [451, 236] on label at bounding box center [451, 237] width 5 height 5
click at [451, 236] on input "checkbox" at bounding box center [451, 238] width 5 height 5
checkbox input "false"
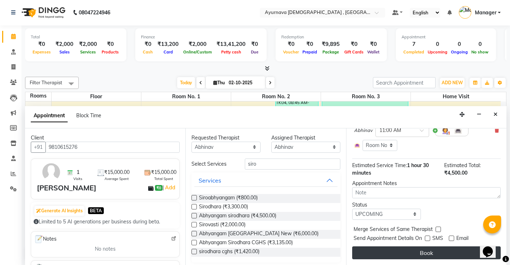
click at [433, 251] on button "Book" at bounding box center [426, 252] width 149 height 13
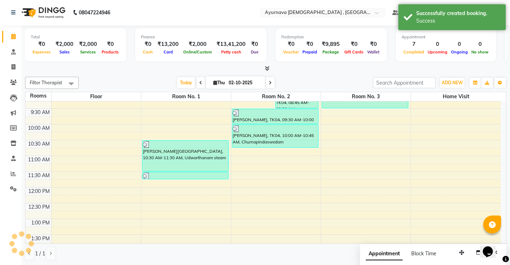
scroll to position [0, 0]
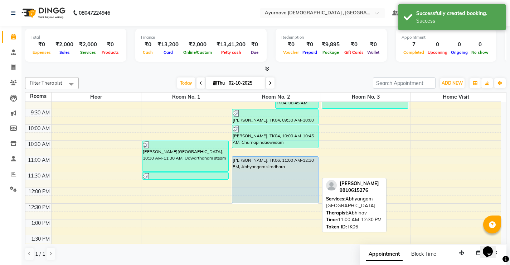
click at [307, 175] on div "Neeraj Bhatia, TK06, 11:00 AM-12:30 PM, Abhyangam sirodhara" at bounding box center [275, 179] width 86 height 46
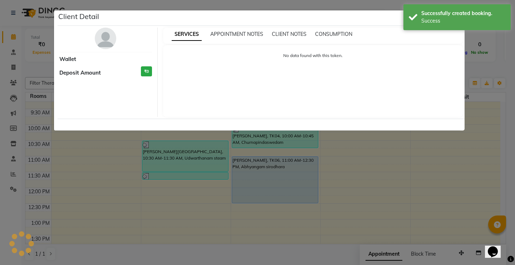
select select "5"
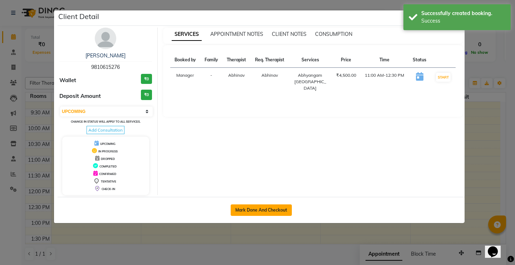
click at [277, 212] on button "Mark Done And Checkout" at bounding box center [261, 209] width 61 height 11
select select "service"
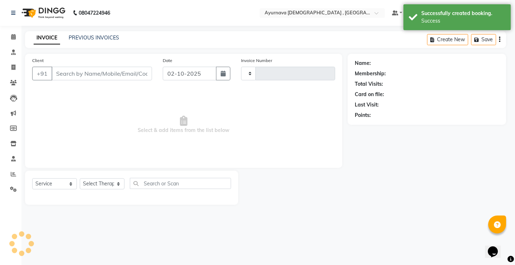
type input "1603"
select select "5587"
type input "9810615276"
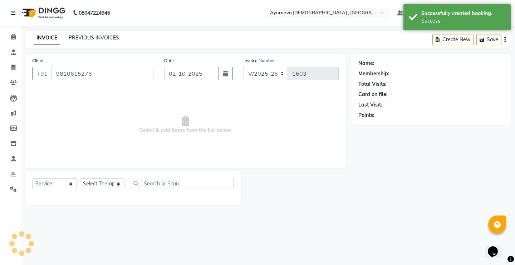
select select "91755"
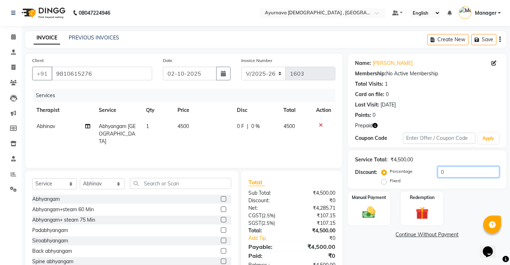
click at [455, 172] on input "0" at bounding box center [469, 171] width 62 height 11
type input "15"
click at [410, 214] on div "Redemption" at bounding box center [422, 207] width 44 height 35
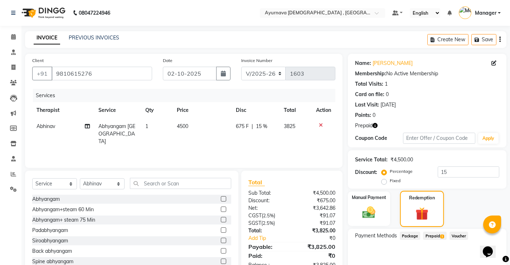
scroll to position [32, 0]
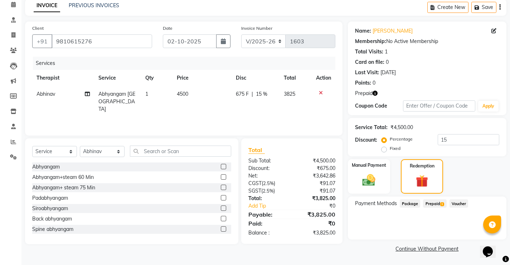
click at [436, 203] on span "Prepaid 1" at bounding box center [434, 203] width 23 height 8
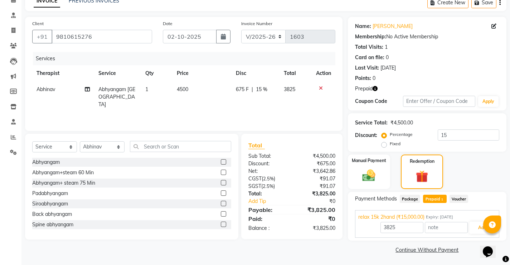
scroll to position [38, 0]
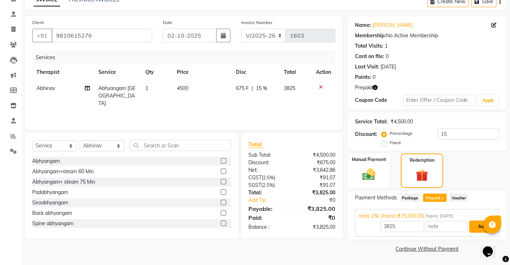
click at [473, 223] on button "Add" at bounding box center [482, 226] width 26 height 12
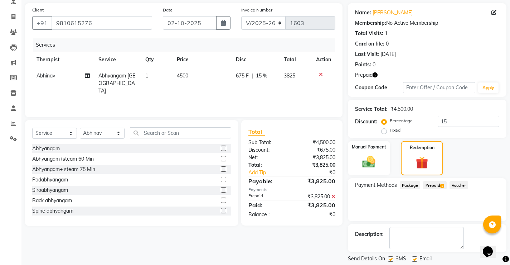
scroll to position [73, 0]
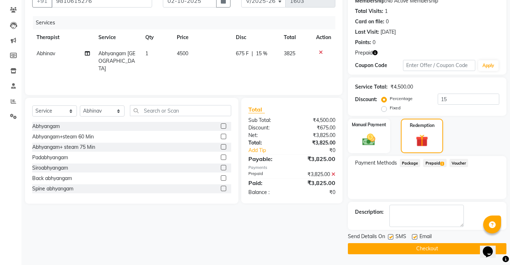
click at [417, 234] on div "Email" at bounding box center [424, 236] width 25 height 9
click at [413, 236] on label at bounding box center [414, 236] width 5 height 5
click at [413, 236] on input "checkbox" at bounding box center [414, 236] width 5 height 5
checkbox input "false"
click at [391, 235] on label at bounding box center [390, 236] width 5 height 5
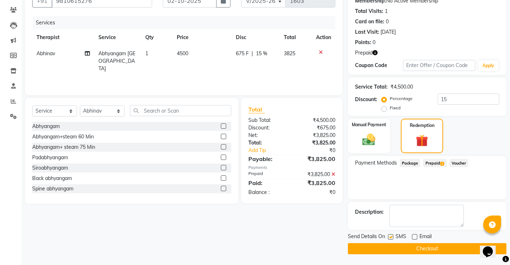
click at [391, 235] on input "checkbox" at bounding box center [390, 236] width 5 height 5
checkbox input "false"
click at [397, 251] on button "Checkout" at bounding box center [427, 248] width 159 height 11
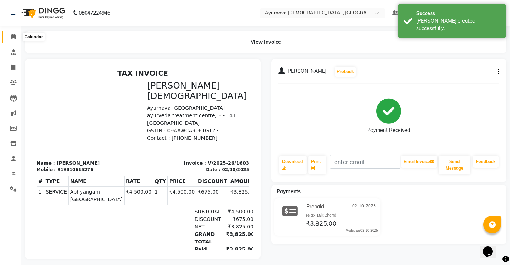
click at [12, 36] on icon at bounding box center [13, 36] width 5 height 5
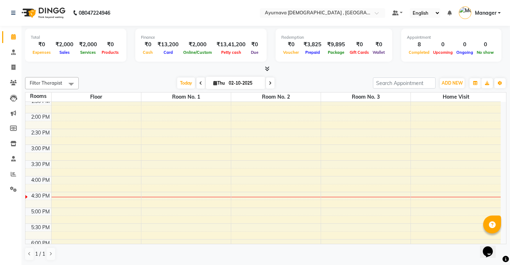
scroll to position [215, 0]
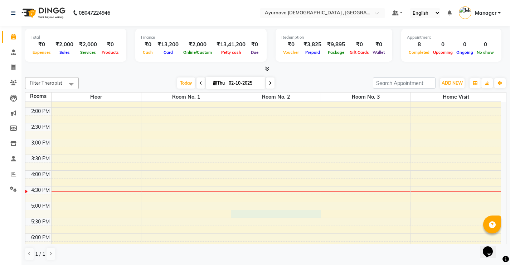
click at [258, 217] on div "7:00 AM 7:30 AM 8:00 AM 8:30 AM 9:00 AM 9:30 AM 10:00 AM 10:30 AM 11:00 AM 11:3…" at bounding box center [262, 107] width 475 height 441
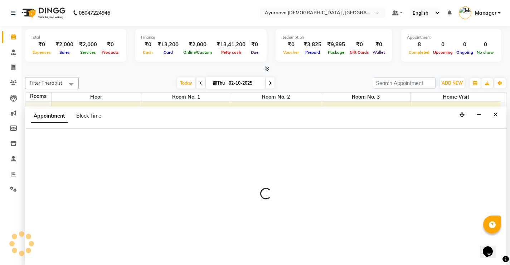
scroll to position [0, 0]
select select "1035"
select select "tentative"
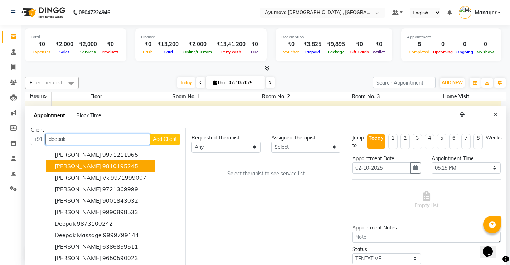
scroll to position [10, 0]
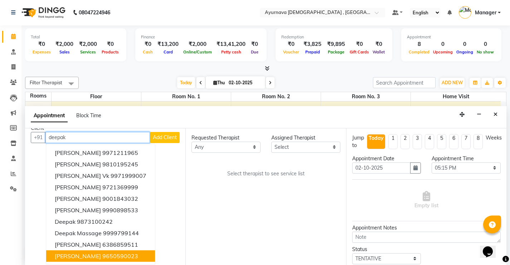
click at [106, 253] on ngb-highlight "9650590023" at bounding box center [120, 255] width 36 height 7
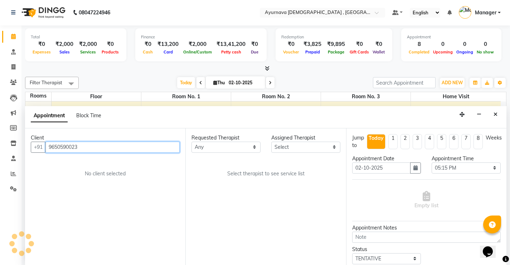
scroll to position [0, 0]
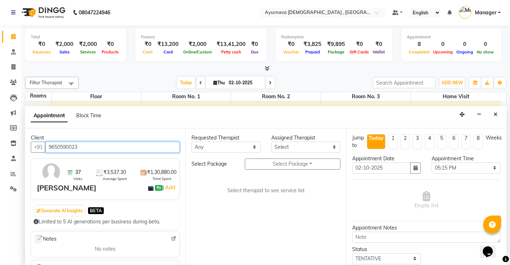
type input "9650590023"
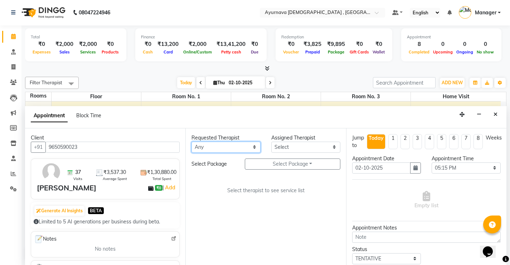
click at [231, 152] on select "Any Abhinav Anjali Anjali kalka ji ASHMITA Dileep Dr Arathy S Dr Reshma Dr. Saj…" at bounding box center [225, 146] width 69 height 11
select select "83764"
click at [191, 141] on select "Any Abhinav Anjali Anjali kalka ji ASHMITA Dileep Dr Arathy S Dr Reshma Dr. Saj…" at bounding box center [225, 146] width 69 height 11
select select "83764"
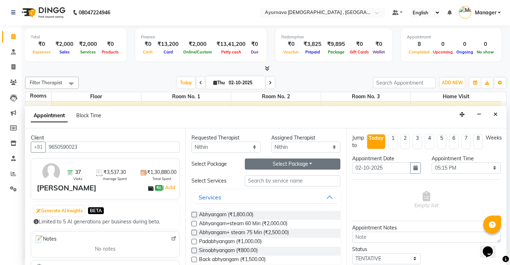
drag, startPoint x: 266, startPoint y: 163, endPoint x: 275, endPoint y: 177, distance: 16.1
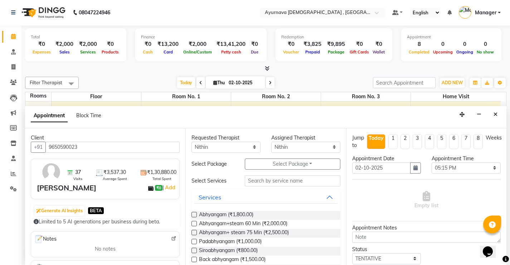
click at [266, 164] on button "Select Package Toggle Dropdown" at bounding box center [293, 163] width 96 height 11
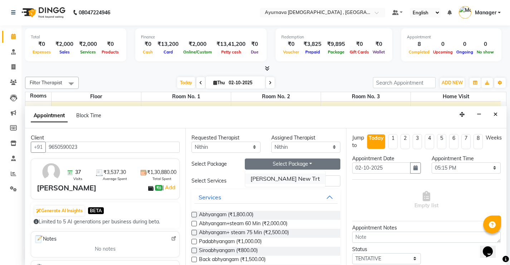
click at [275, 181] on li "Deepak Gupta New Trt" at bounding box center [285, 178] width 80 height 10
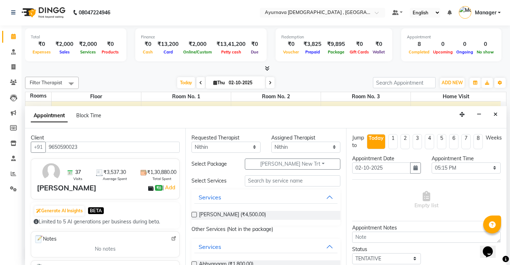
click at [193, 213] on label at bounding box center [193, 214] width 5 height 5
click at [193, 213] on input "checkbox" at bounding box center [193, 215] width 5 height 5
checkbox input "true"
select select "2652"
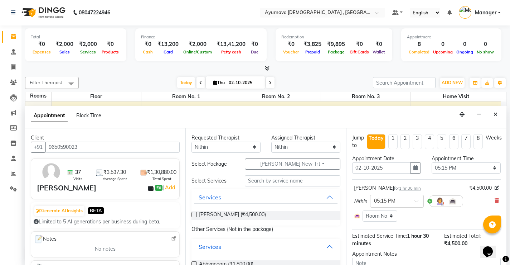
checkbox input "false"
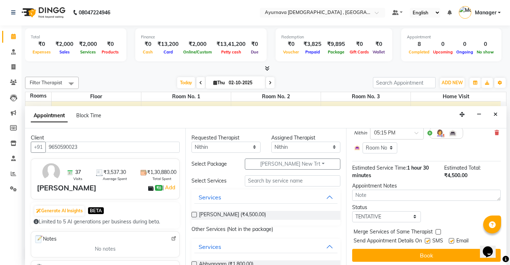
scroll to position [71, 0]
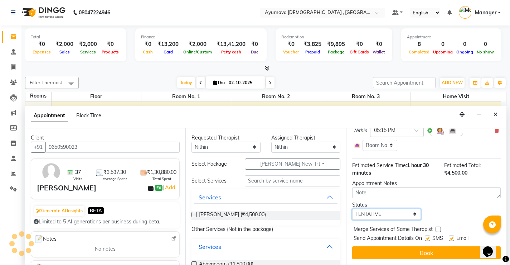
click at [393, 216] on select "Select TENTATIVE CONFIRM CHECK-IN UPCOMING" at bounding box center [386, 213] width 69 height 11
select select "upcoming"
click at [352, 208] on select "Select TENTATIVE CONFIRM CHECK-IN UPCOMING" at bounding box center [386, 213] width 69 height 11
click at [426, 238] on label at bounding box center [427, 237] width 5 height 5
click at [426, 238] on input "checkbox" at bounding box center [427, 238] width 5 height 5
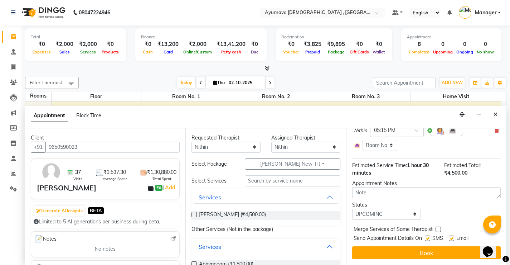
checkbox input "false"
click at [453, 235] on label at bounding box center [451, 237] width 5 height 5
click at [453, 236] on input "checkbox" at bounding box center [451, 238] width 5 height 5
checkbox input "false"
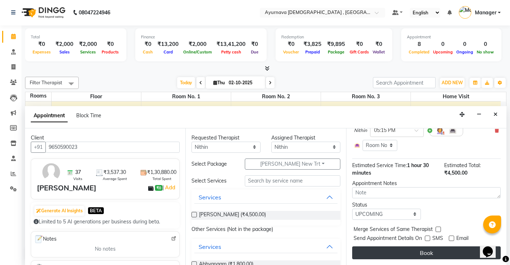
click at [437, 247] on button "Book" at bounding box center [426, 252] width 149 height 13
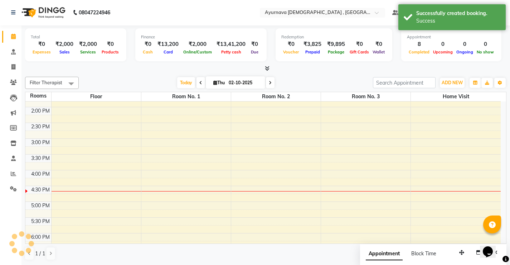
scroll to position [0, 0]
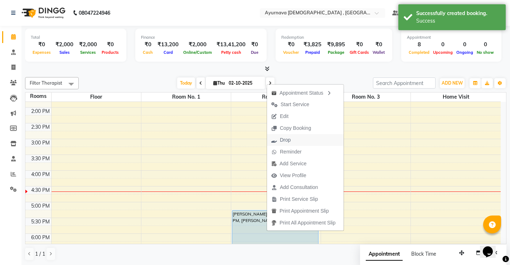
click at [285, 139] on span "Drop" at bounding box center [285, 140] width 11 height 8
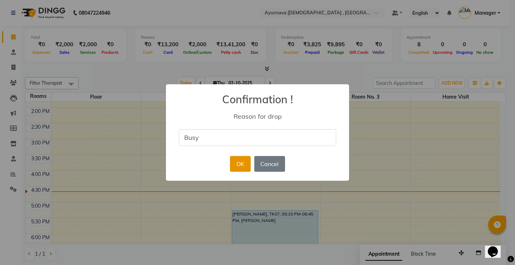
type input "Busy"
click at [242, 166] on button "OK" at bounding box center [240, 164] width 20 height 16
